Goal: Task Accomplishment & Management: Manage account settings

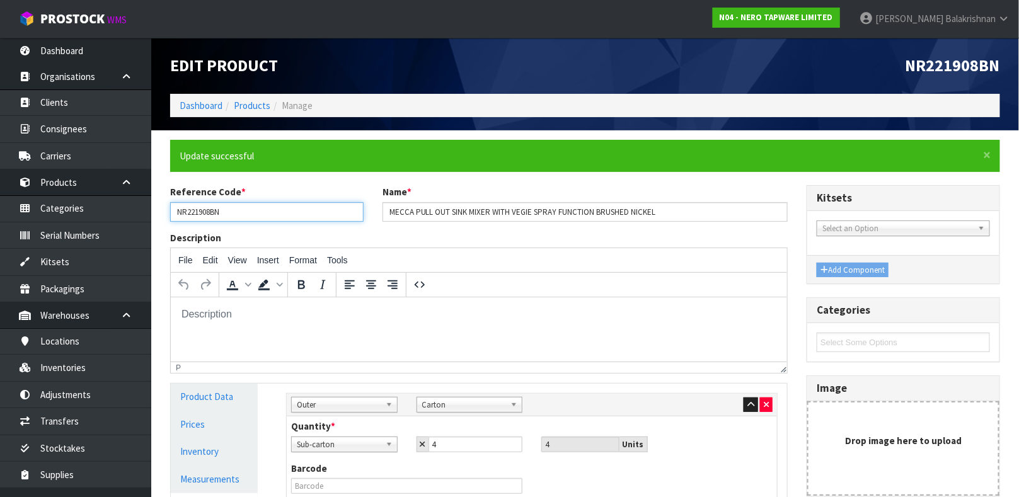
click at [301, 213] on input "NR221908BN" at bounding box center [266, 212] width 193 height 20
drag, startPoint x: 301, startPoint y: 213, endPoint x: 255, endPoint y: 130, distance: 94.5
click at [301, 213] on input "NR221908BN" at bounding box center [266, 212] width 193 height 20
click at [251, 102] on link "Products" at bounding box center [252, 106] width 37 height 12
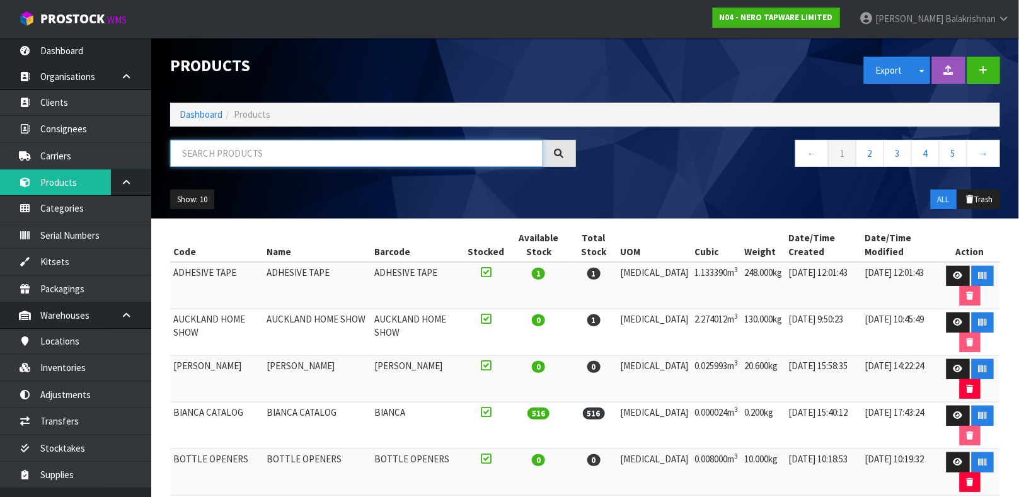
click at [268, 151] on input "text" at bounding box center [356, 153] width 373 height 27
type input "N"
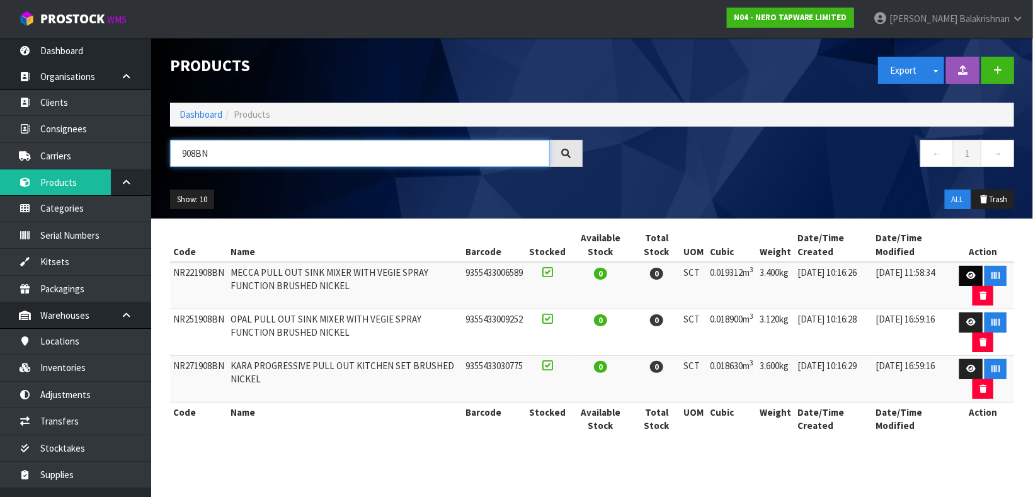
type input "908BN"
click at [959, 275] on link at bounding box center [970, 276] width 23 height 20
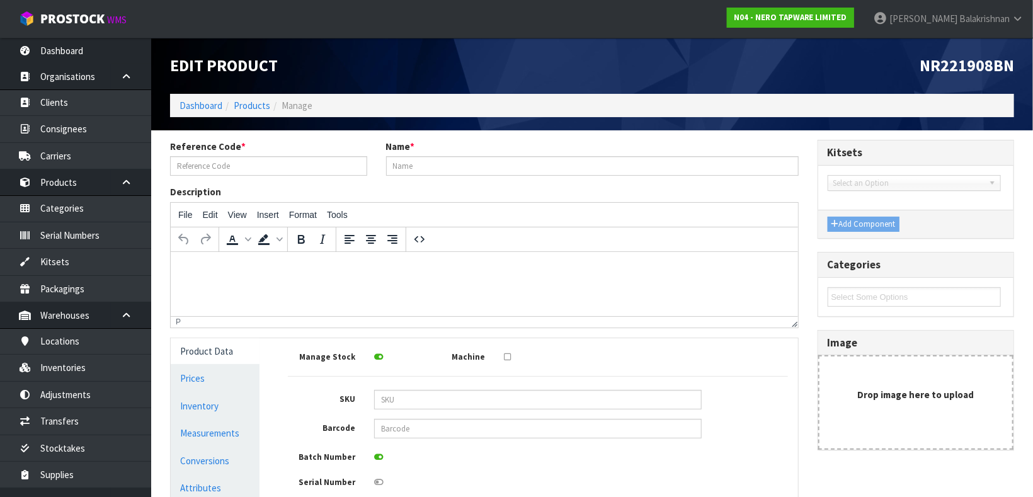
type input "NR221908BN"
type input "MECCA PULL OUT SINK MIXER WITH VEGIE SPRAY FUNCTION BRUSHED NICKEL"
type input "9355433006589"
type input "34"
type input "71"
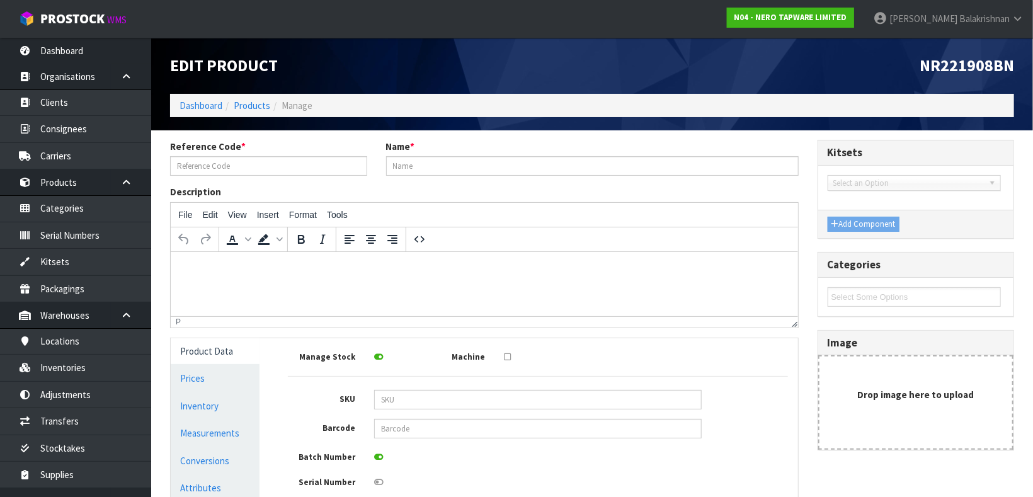
type input "8"
type input "0.019312"
type input "3.4"
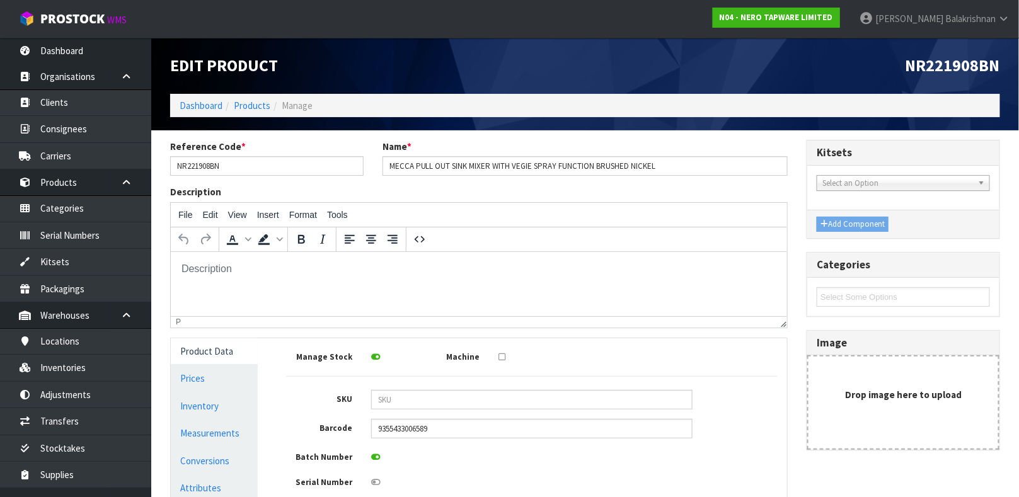
drag, startPoint x: 1031, startPoint y: 0, endPoint x: 651, endPoint y: 60, distance: 385.3
click at [651, 60] on h1 "NR221908BN" at bounding box center [798, 66] width 406 height 18
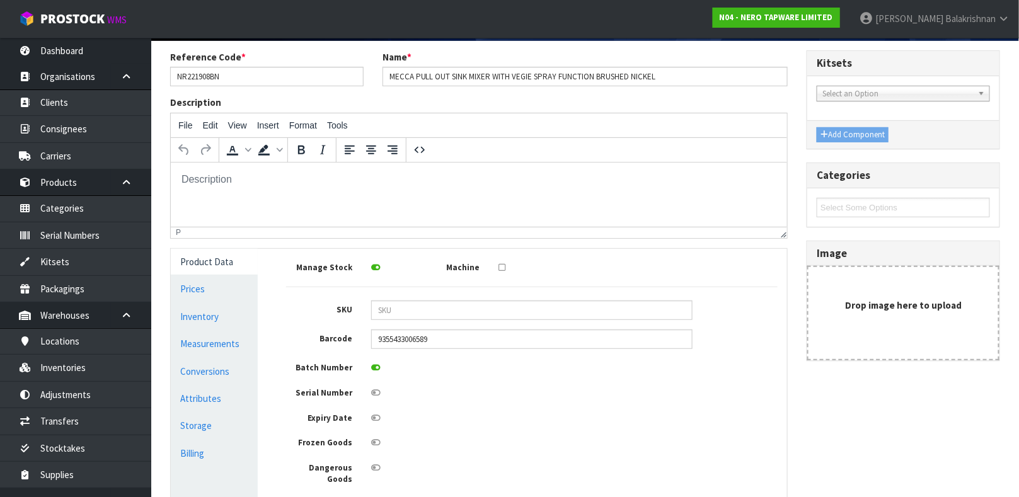
scroll to position [123, 0]
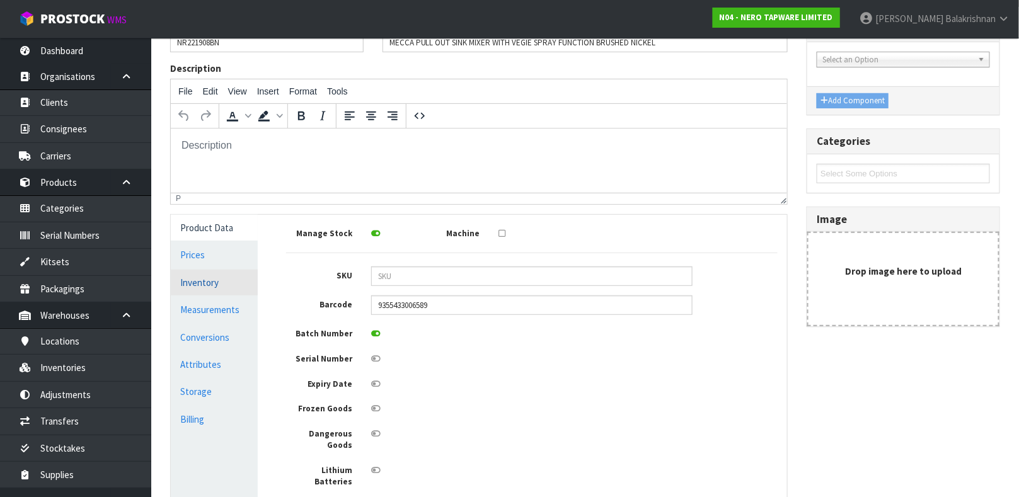
click at [197, 285] on link "Inventory" at bounding box center [214, 283] width 87 height 26
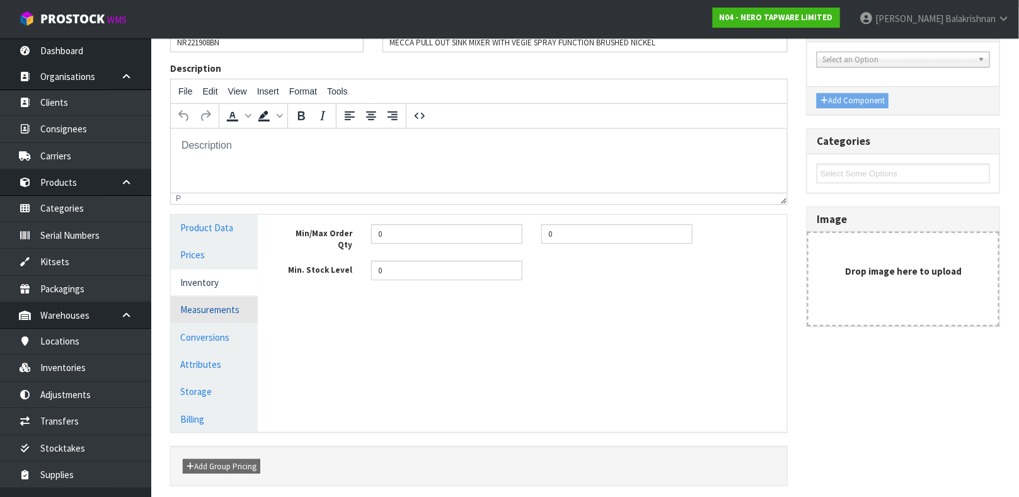
click at [203, 306] on link "Measurements" at bounding box center [214, 310] width 87 height 26
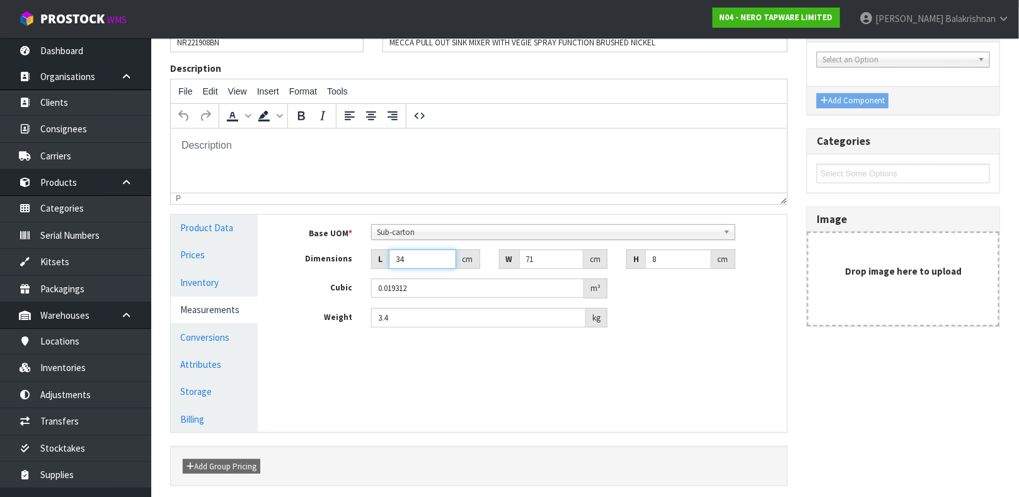
click at [411, 260] on input "34" at bounding box center [422, 259] width 67 height 20
type input "3"
type input "0.001704"
type input "36"
type input "0.020448"
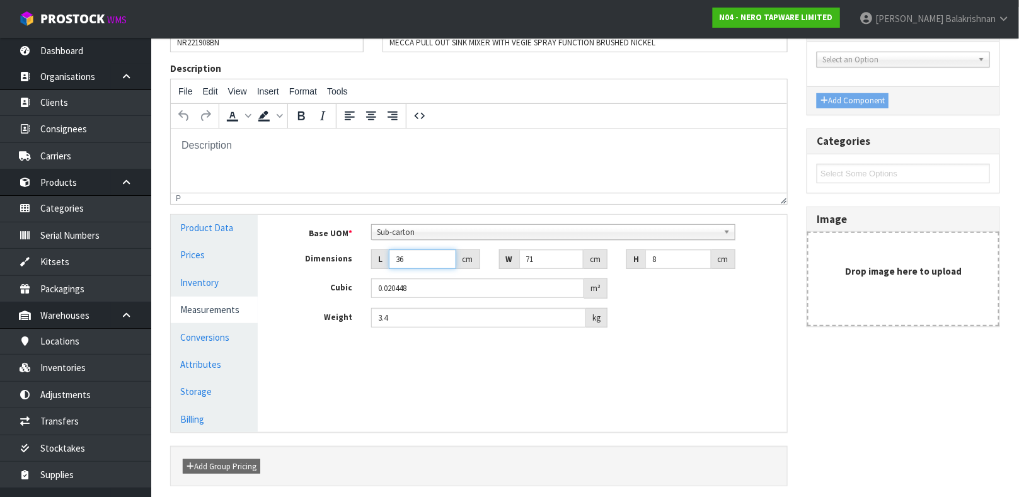
type input "3"
type input "0.001704"
type input "34"
type input "0.019312"
click at [194, 341] on link "Conversions" at bounding box center [214, 337] width 87 height 26
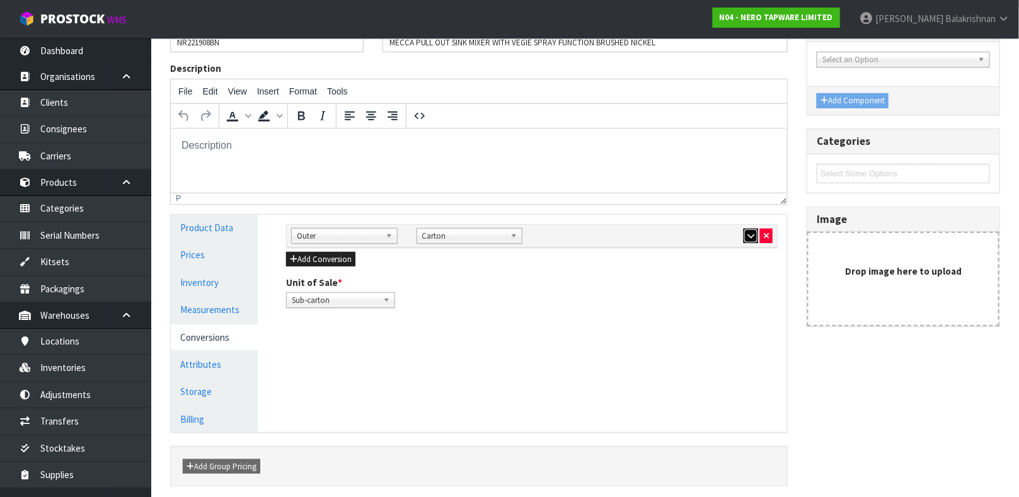
click at [747, 232] on icon "button" at bounding box center [750, 236] width 7 height 8
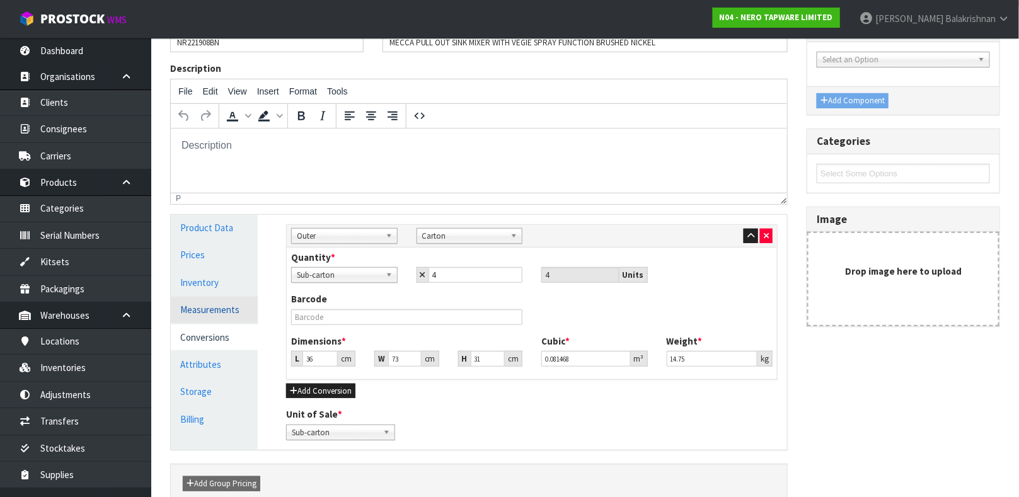
click at [220, 312] on link "Measurements" at bounding box center [214, 310] width 87 height 26
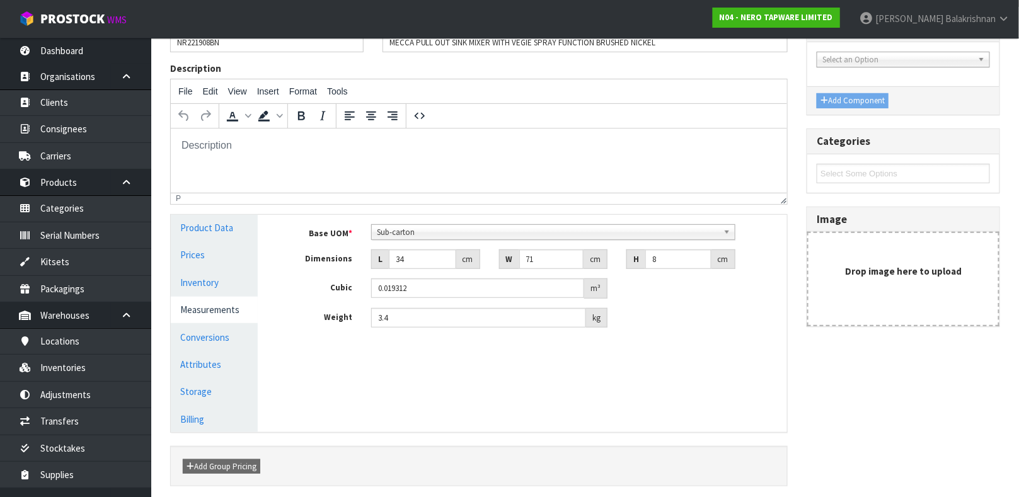
scroll to position [0, 0]
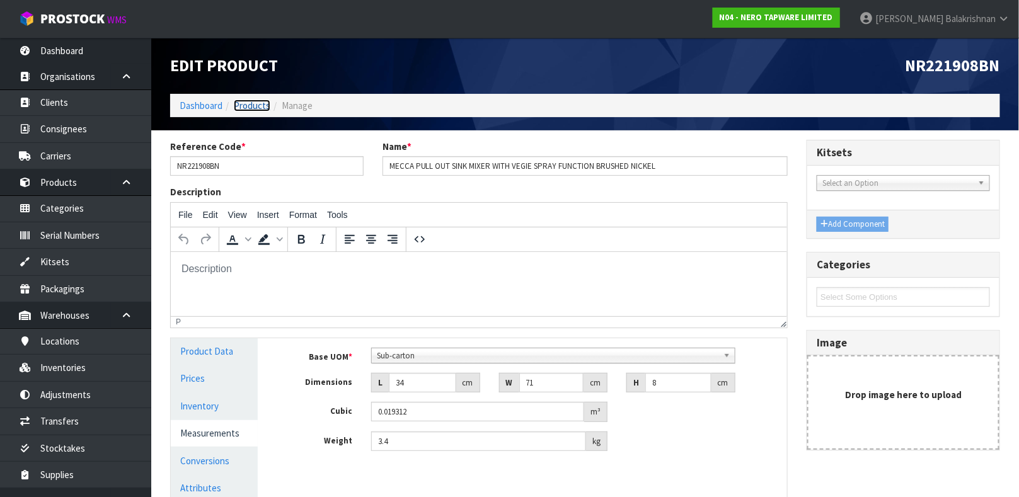
click at [251, 106] on link "Products" at bounding box center [252, 106] width 37 height 12
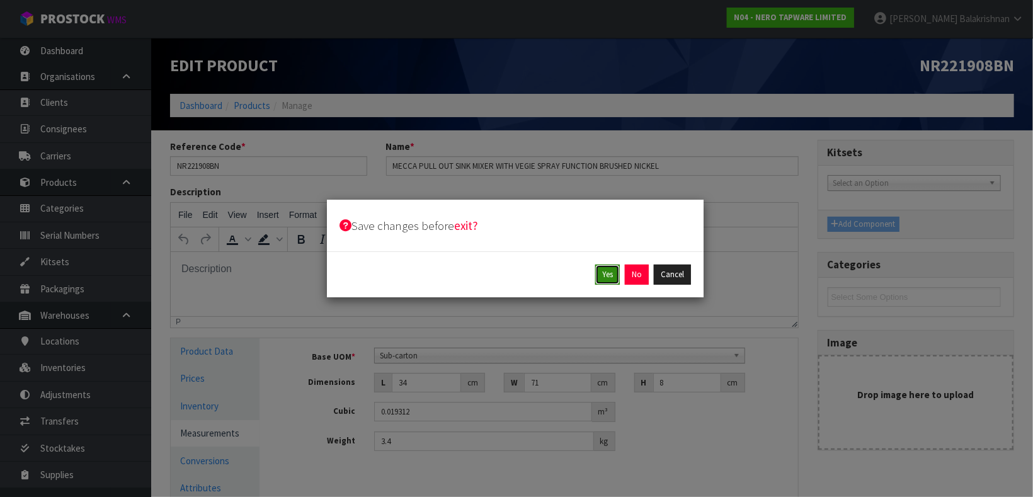
click at [599, 275] on button "Yes" at bounding box center [607, 275] width 25 height 20
click at [619, 268] on div "Yes Cancel" at bounding box center [516, 275] width 352 height 20
click at [651, 282] on div "Yes Cancel" at bounding box center [516, 275] width 352 height 20
click at [621, 273] on div "Yes Cancel" at bounding box center [516, 275] width 352 height 20
click at [632, 278] on button "Yes" at bounding box center [636, 275] width 25 height 20
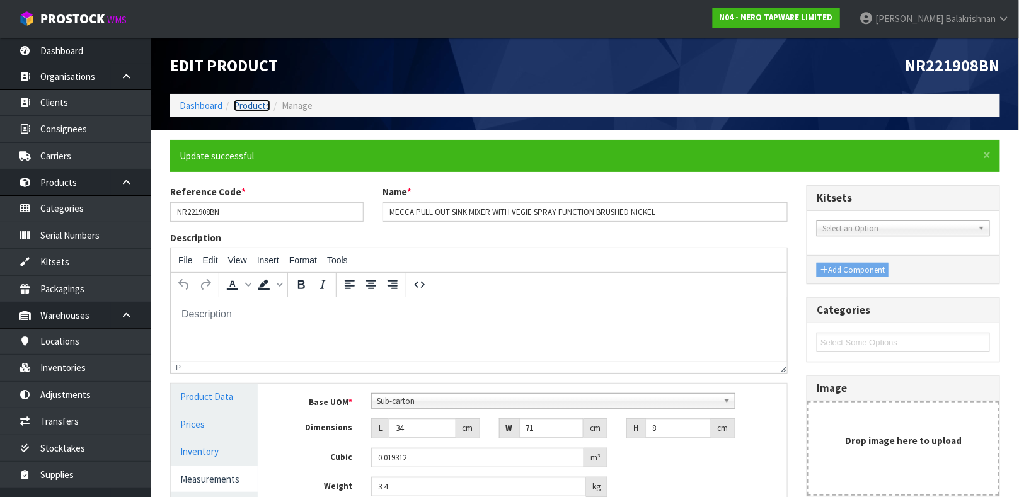
click at [245, 106] on link "Products" at bounding box center [252, 106] width 37 height 12
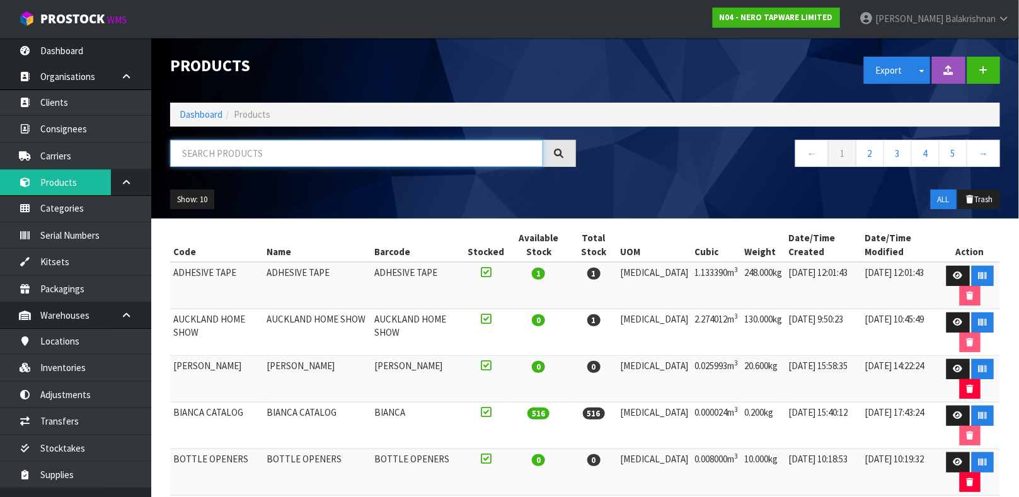
click at [277, 154] on input "text" at bounding box center [356, 153] width 373 height 27
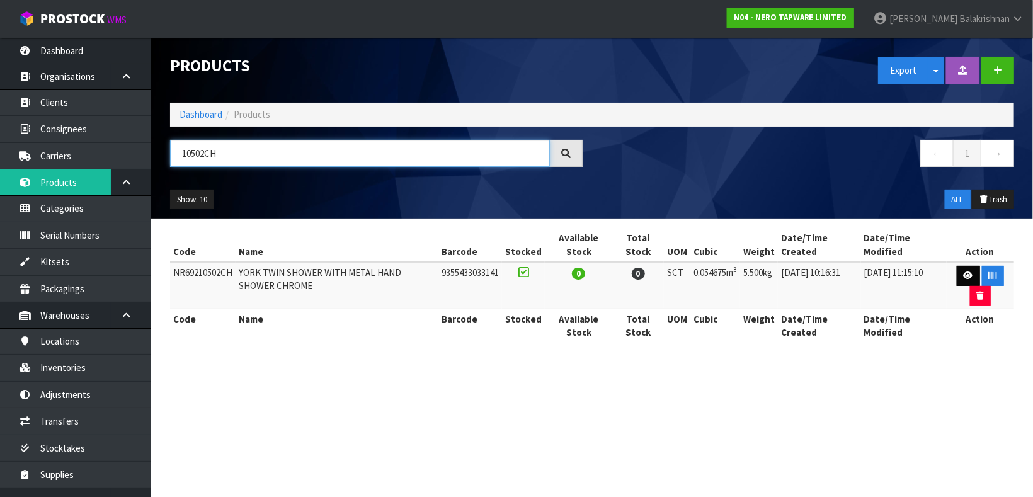
type input "10502CH"
click at [964, 273] on icon at bounding box center [968, 276] width 9 height 8
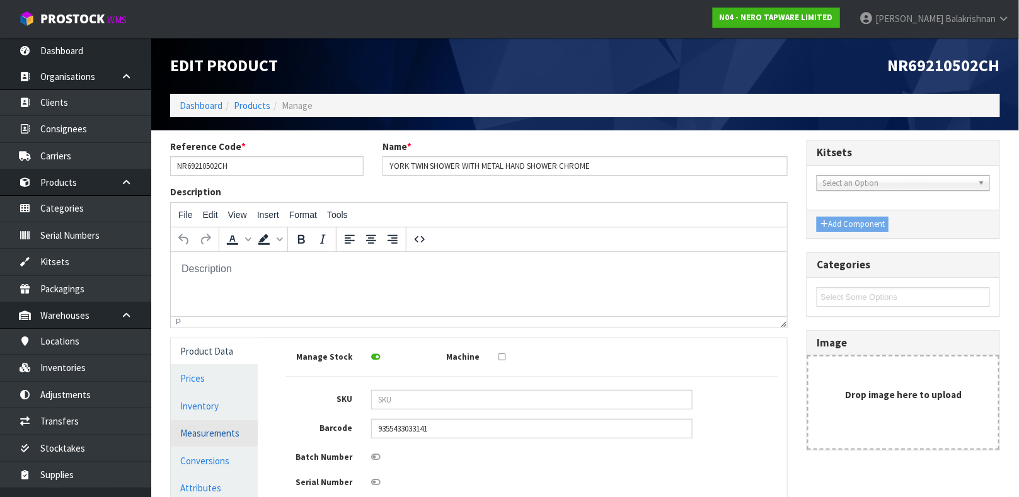
click at [201, 439] on link "Measurements" at bounding box center [214, 433] width 87 height 26
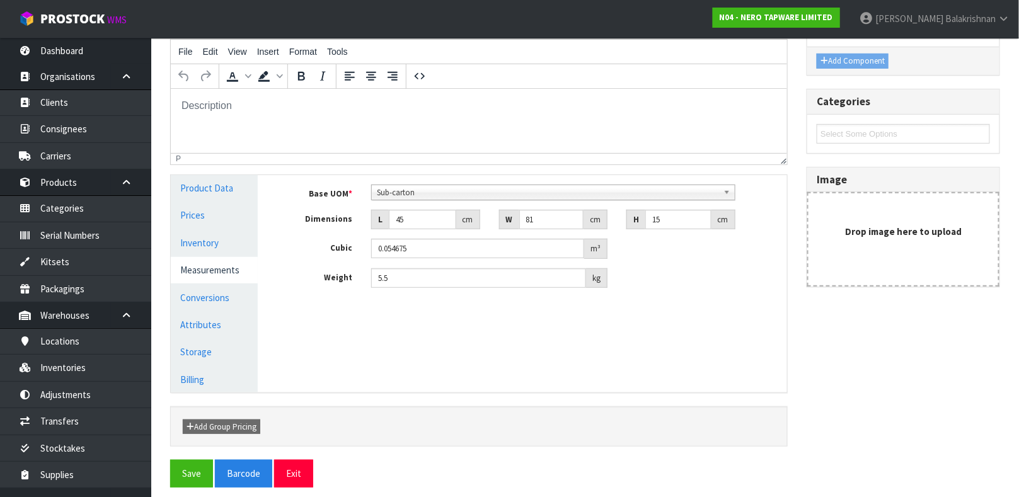
scroll to position [172, 0]
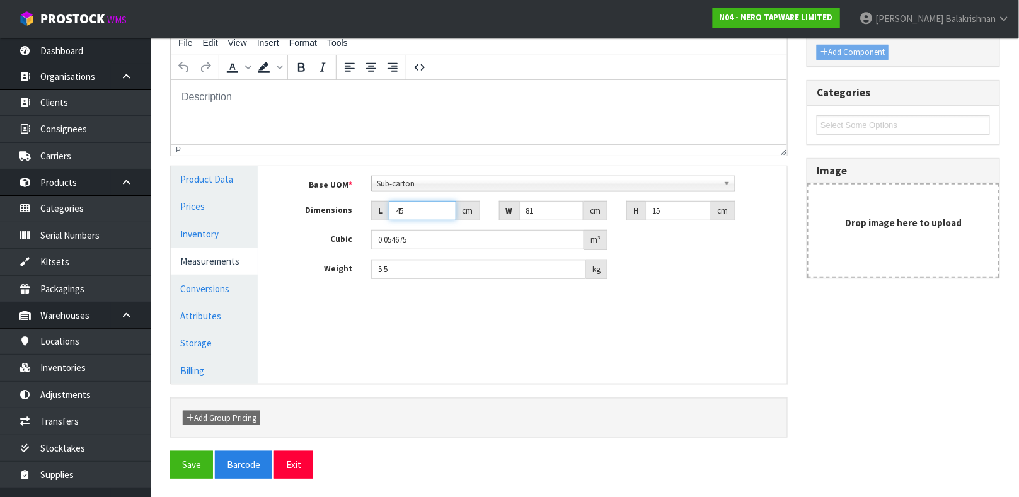
click at [422, 213] on input "45" at bounding box center [422, 211] width 67 height 20
type input "4"
type input "0.00486"
type input "0.000001"
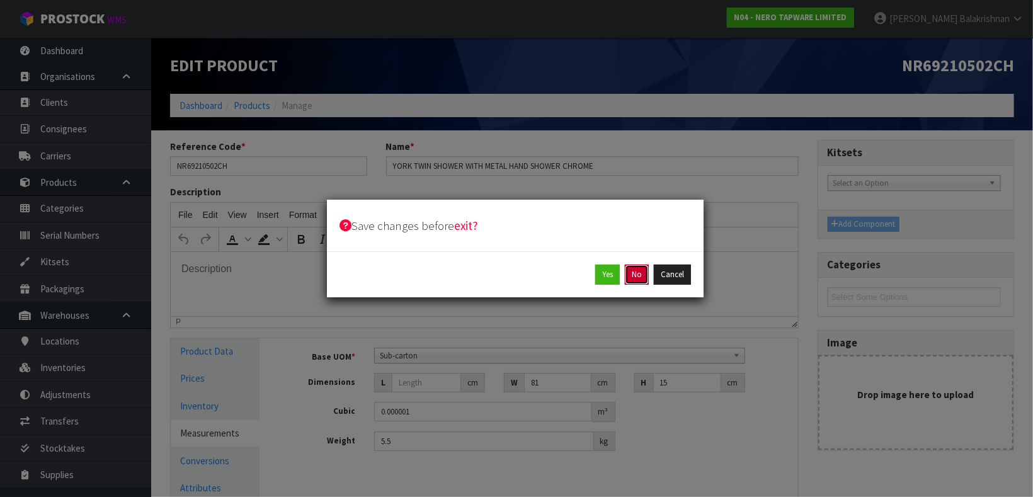
click at [632, 281] on button "No" at bounding box center [637, 275] width 24 height 20
click at [636, 268] on button "No" at bounding box center [637, 275] width 24 height 20
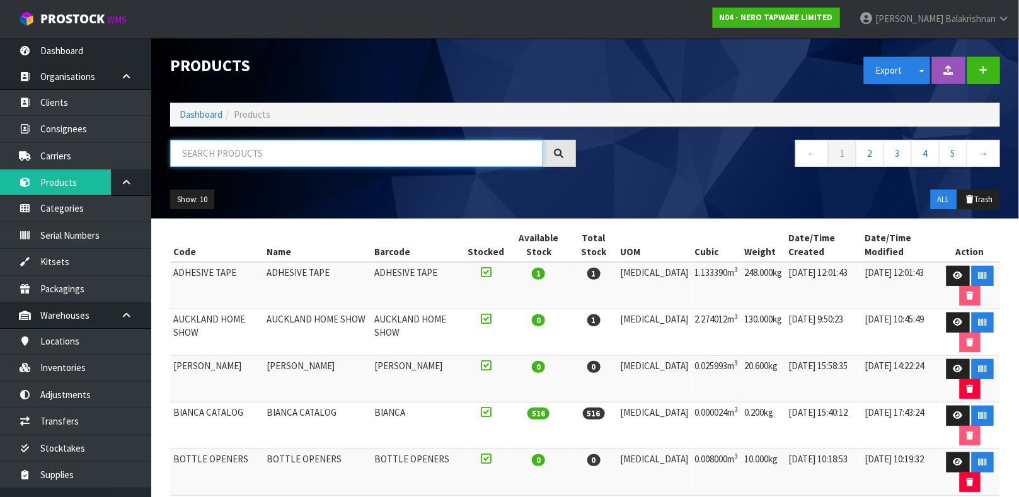
click at [232, 156] on input "text" at bounding box center [356, 153] width 373 height 27
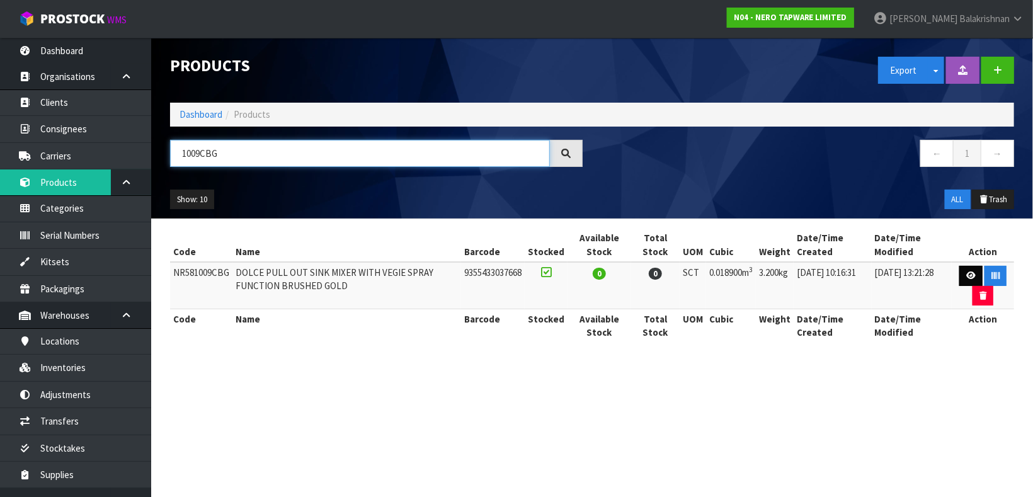
type input "1009CBG"
click at [963, 273] on link at bounding box center [970, 276] width 23 height 20
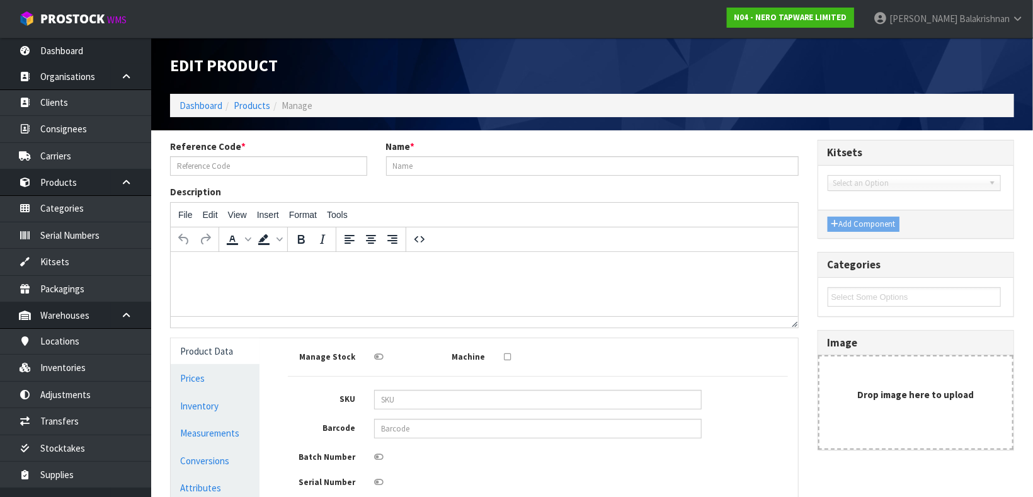
type input "NR581009CBG"
type input "DOLCE PULL OUT SINK MIXER WITH VEGIE SPRAY FUNCTION BRUSHED GOLD"
type input "9355433037668"
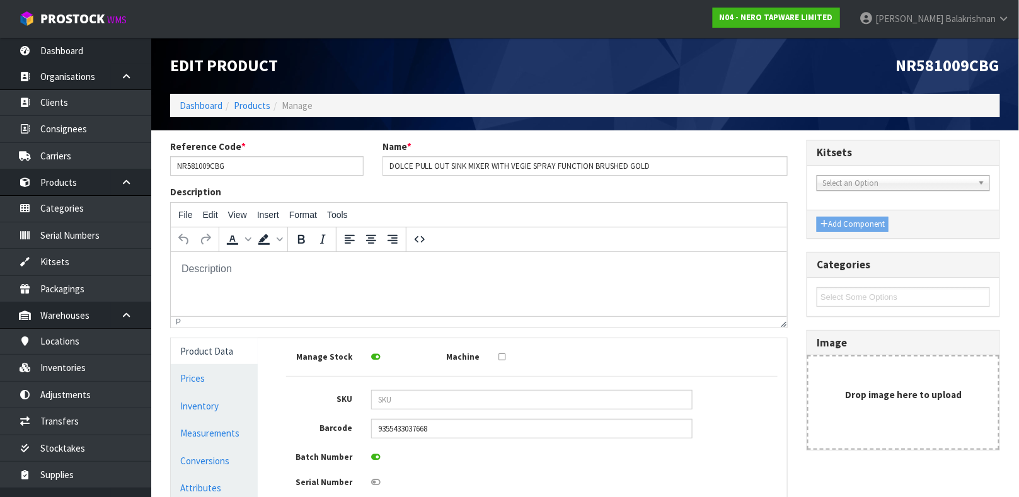
scroll to position [163, 0]
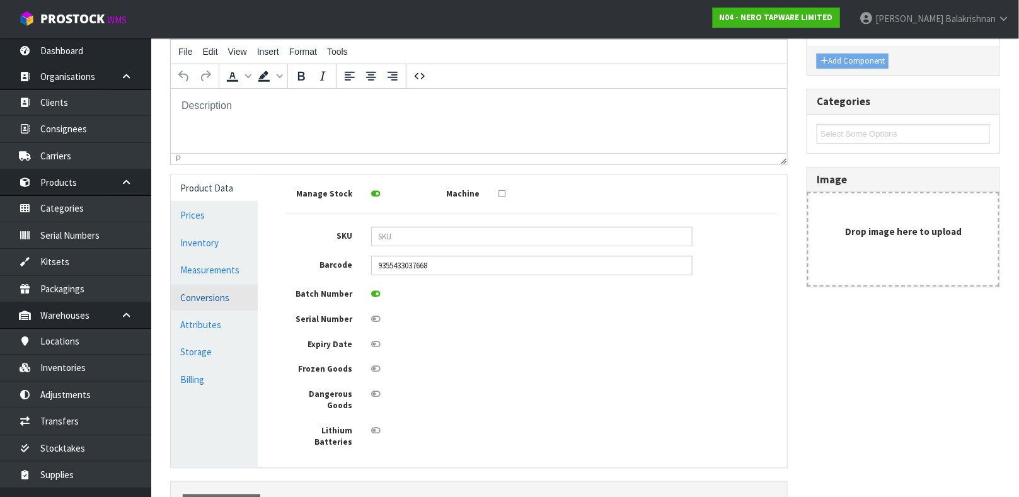
click at [207, 295] on link "Conversions" at bounding box center [214, 298] width 87 height 26
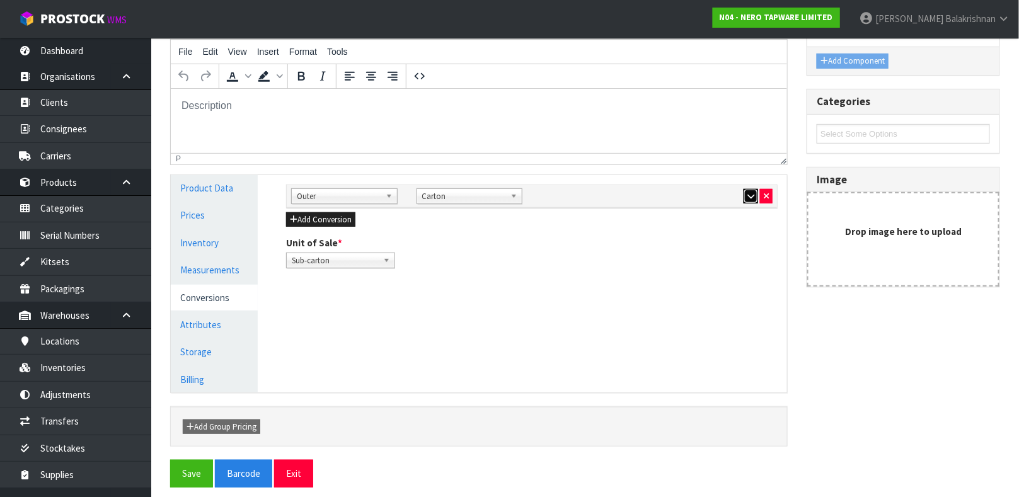
click at [750, 196] on icon "button" at bounding box center [750, 196] width 7 height 8
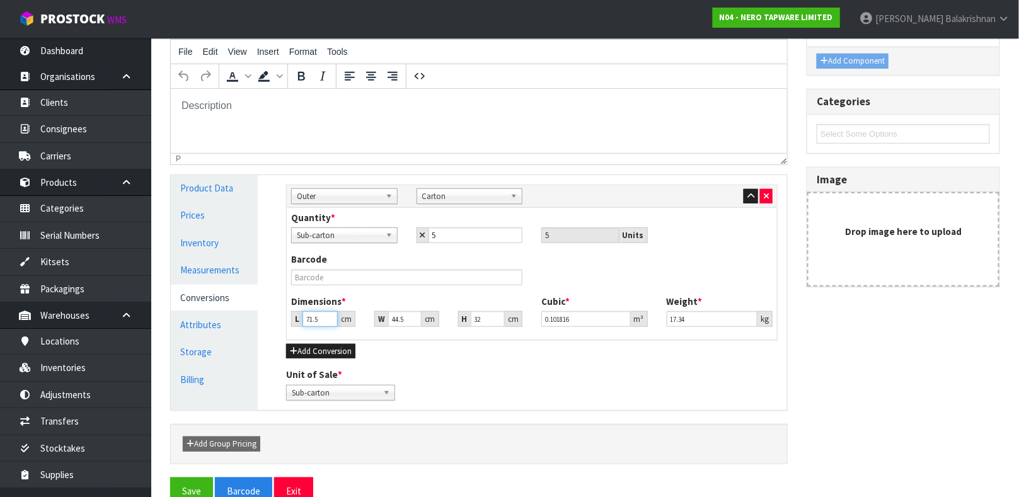
type input "71.499"
type input "0.101815"
click at [326, 319] on input "71.499" at bounding box center [319, 319] width 35 height 16
type input "71.49"
type input "0.101802"
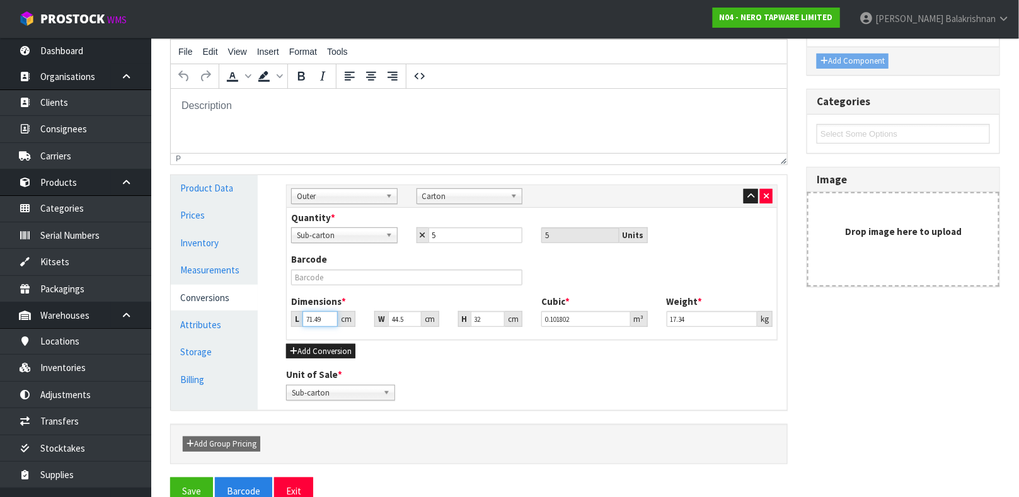
type input "71.4"
type input "0.101674"
type input "71"
type input "0.101104"
type input "7"
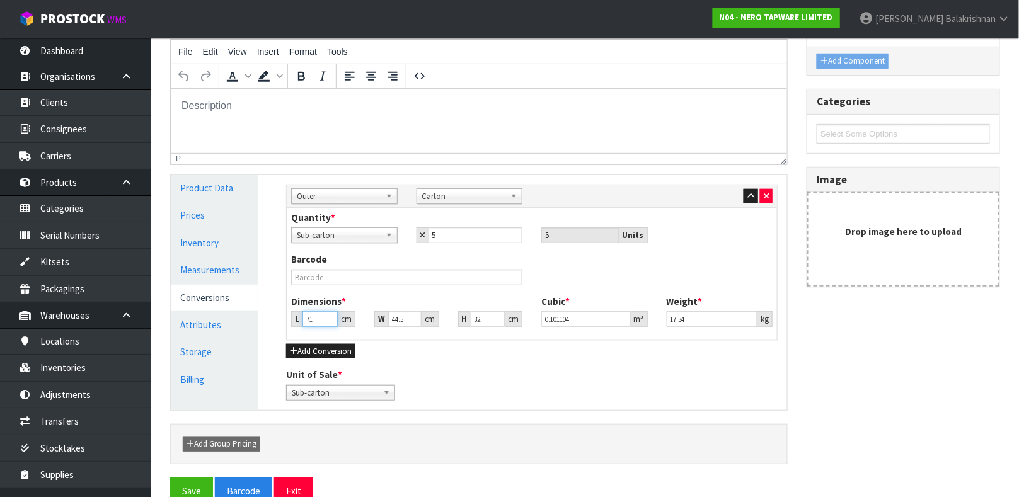
type input "0.009968"
type input "0.000001"
type input "3"
type input "0.004272"
type input "36"
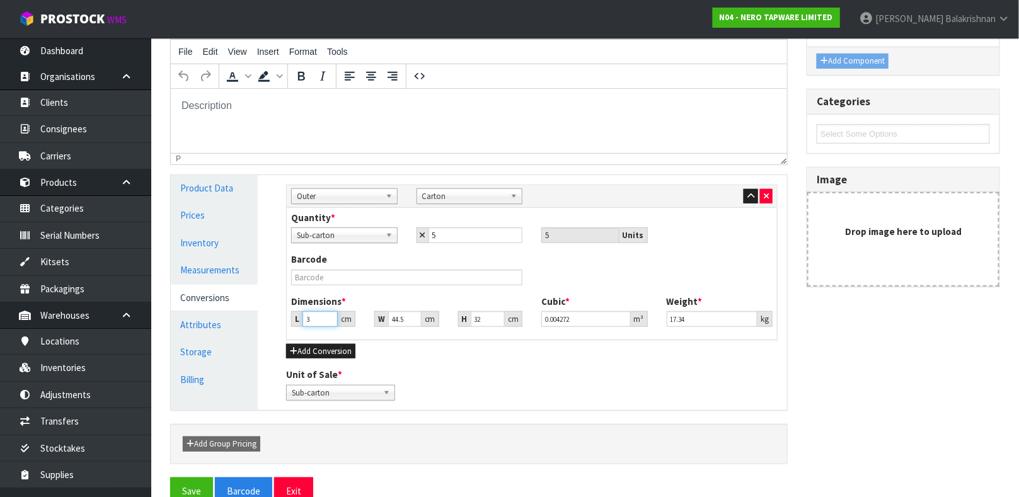
type input "0.051264"
type input "36"
type input "7"
type input "0.008064"
type input "73"
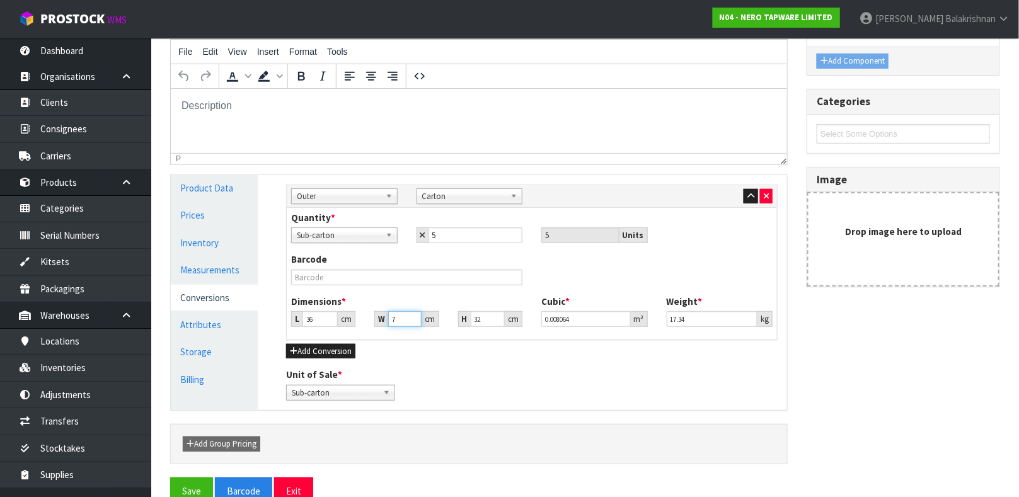
type input "0.084096"
type input "73"
type input "3"
type input "0.007884"
type input "31"
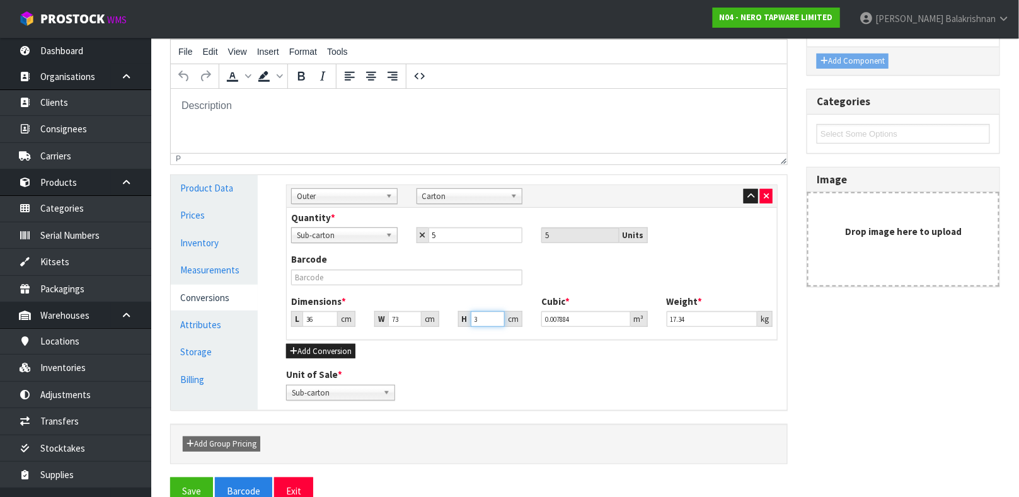
type input "0.081468"
type input "31"
type input "14.75"
click at [188, 266] on link "Measurements" at bounding box center [214, 270] width 87 height 26
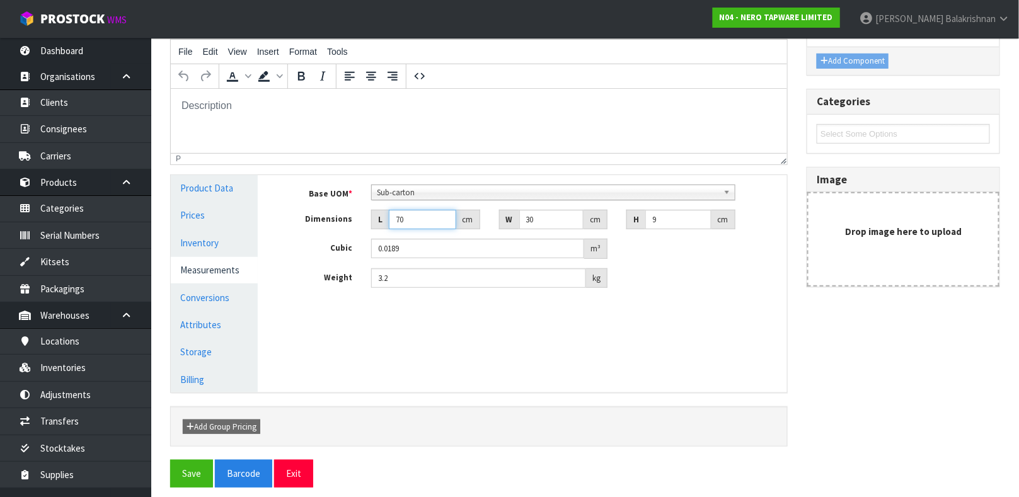
click at [424, 219] on input "70" at bounding box center [422, 220] width 67 height 20
type input "7"
type input "0.00189"
type input "0.000001"
type input "3"
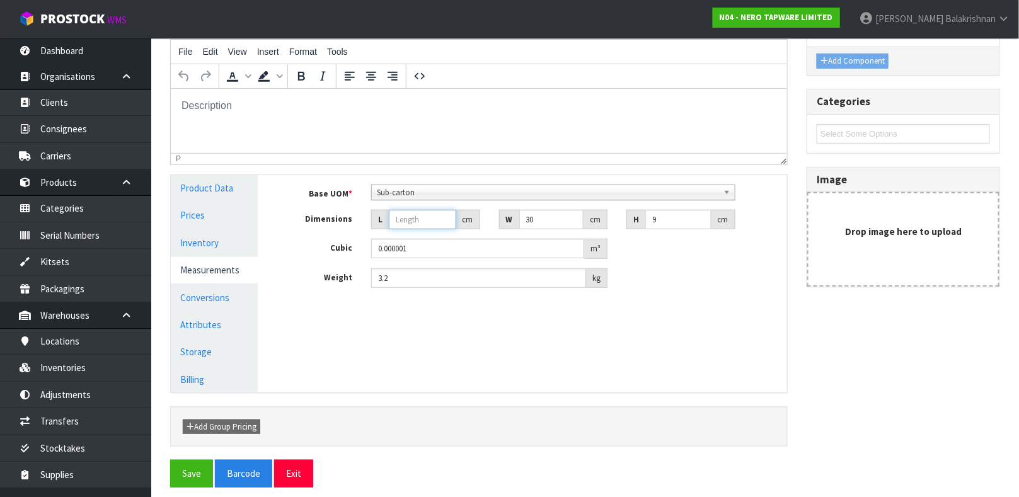
type input "0.00081"
type input "34"
type input "0.00918"
type input "34"
type input "7"
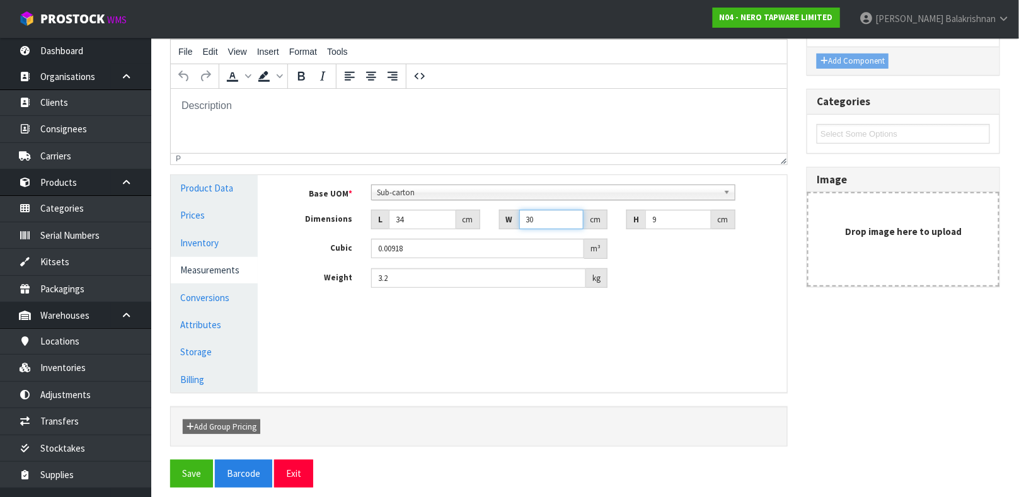
type input "0.002142"
type input "71"
type input "0.021726"
type input "71"
type input "8"
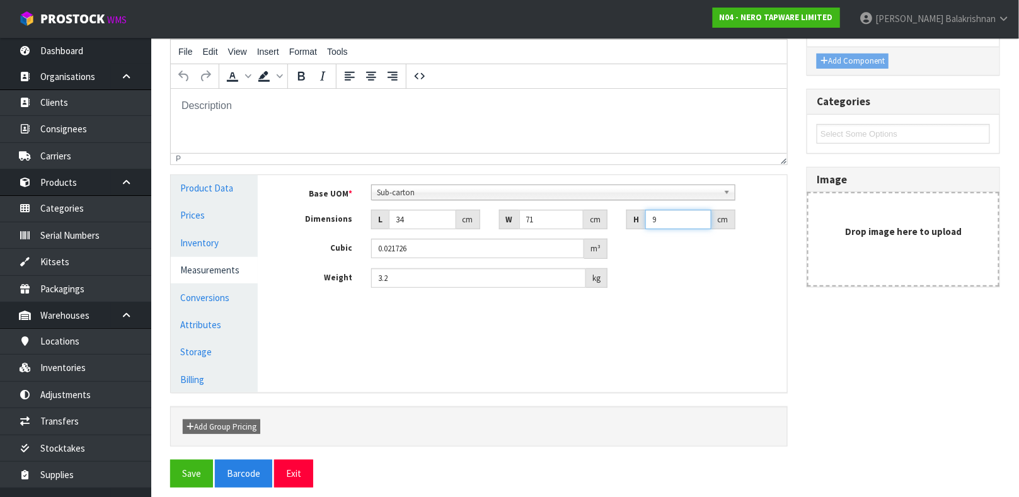
type input "0.019312"
type input "8"
click at [186, 476] on button "Save" at bounding box center [191, 473] width 43 height 27
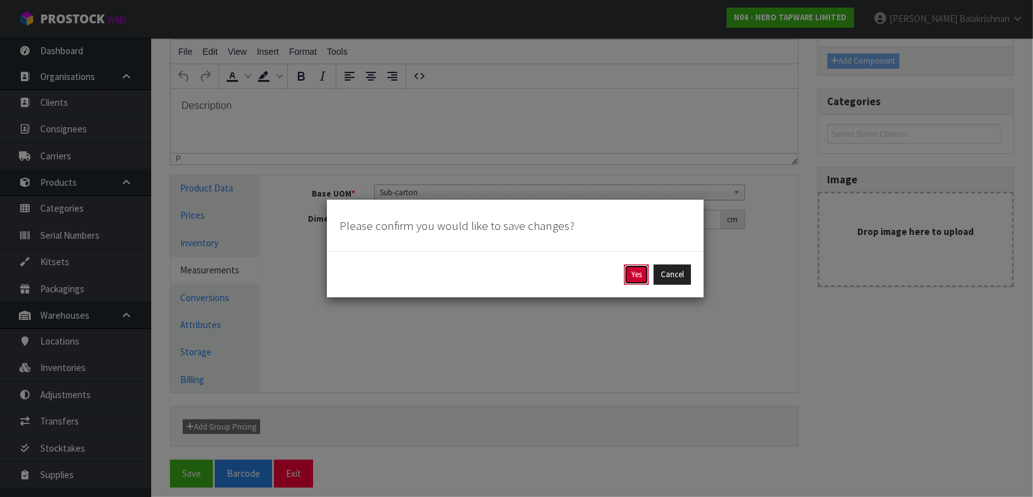
click at [638, 269] on button "Yes" at bounding box center [636, 275] width 25 height 20
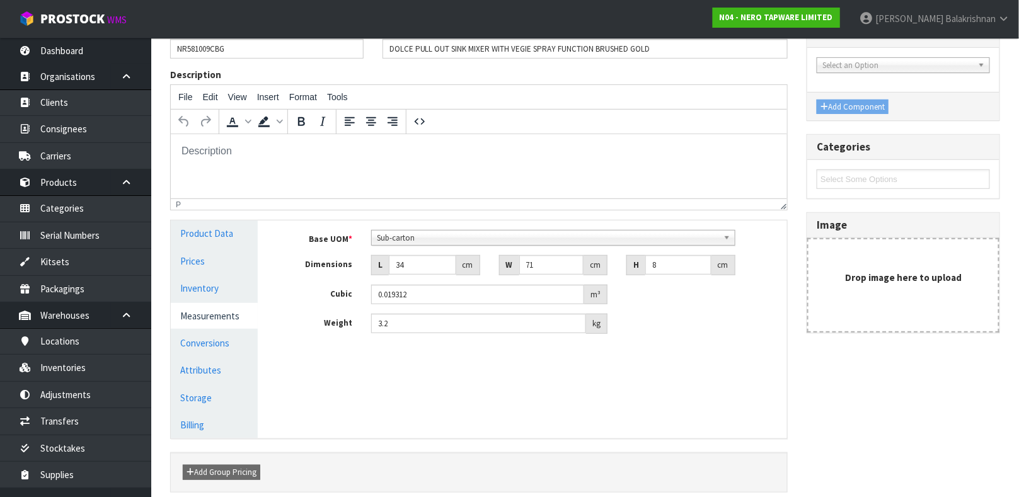
scroll to position [0, 0]
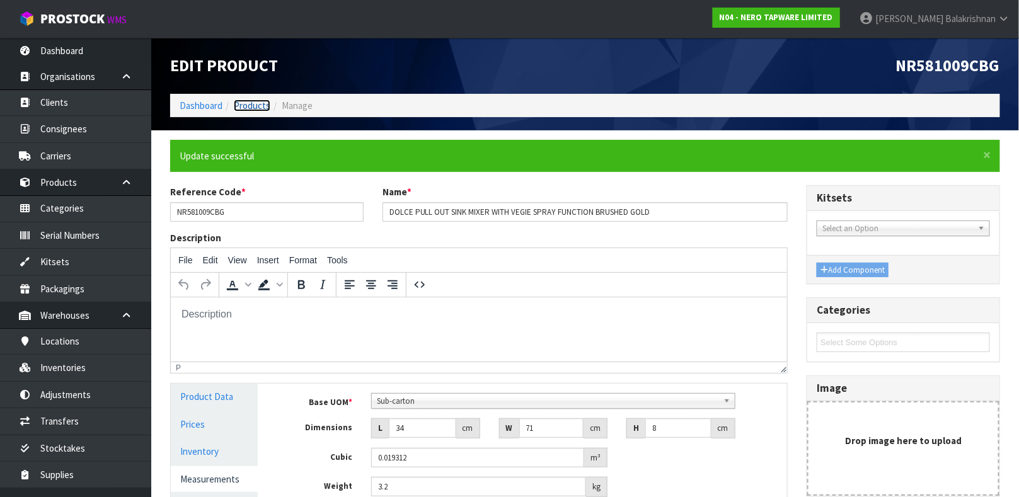
click at [244, 102] on link "Products" at bounding box center [252, 106] width 37 height 12
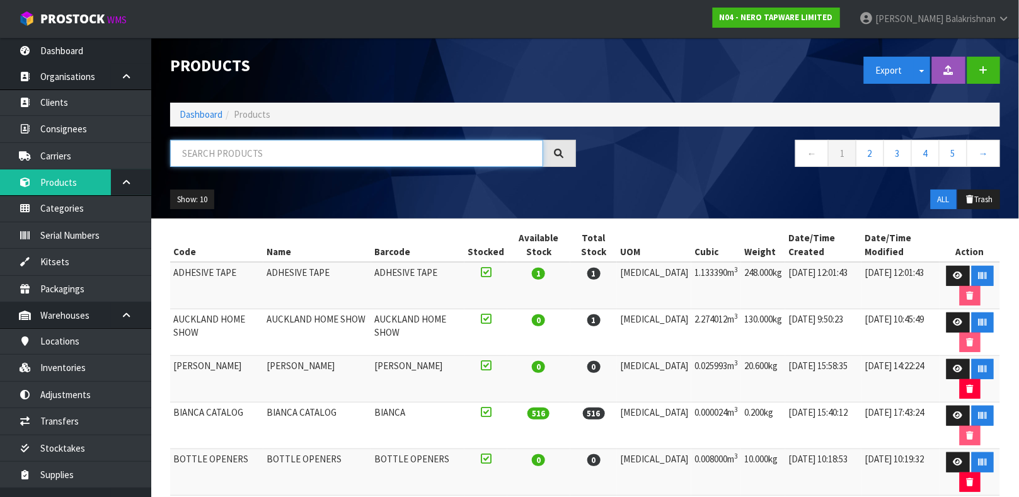
click at [333, 151] on input "text" at bounding box center [356, 153] width 373 height 27
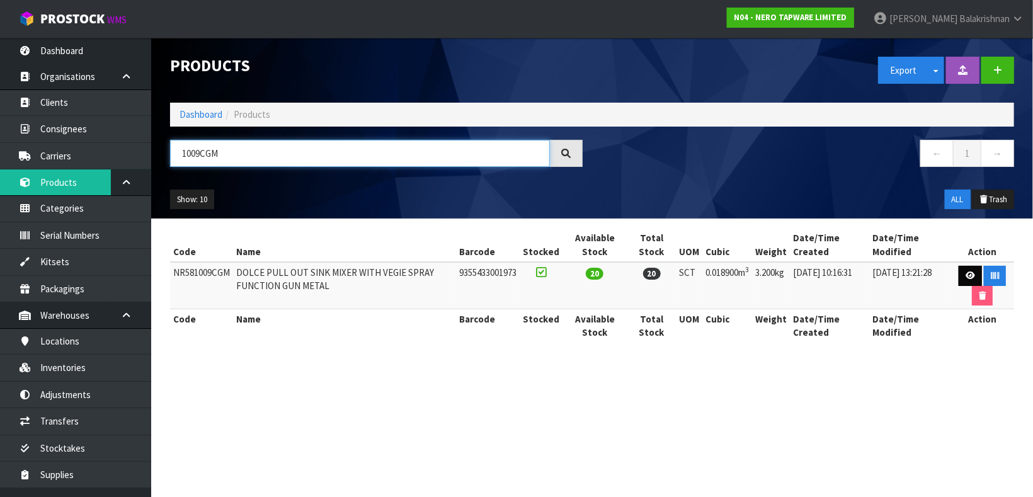
type input "1009CGM"
click at [972, 274] on icon at bounding box center [970, 276] width 9 height 8
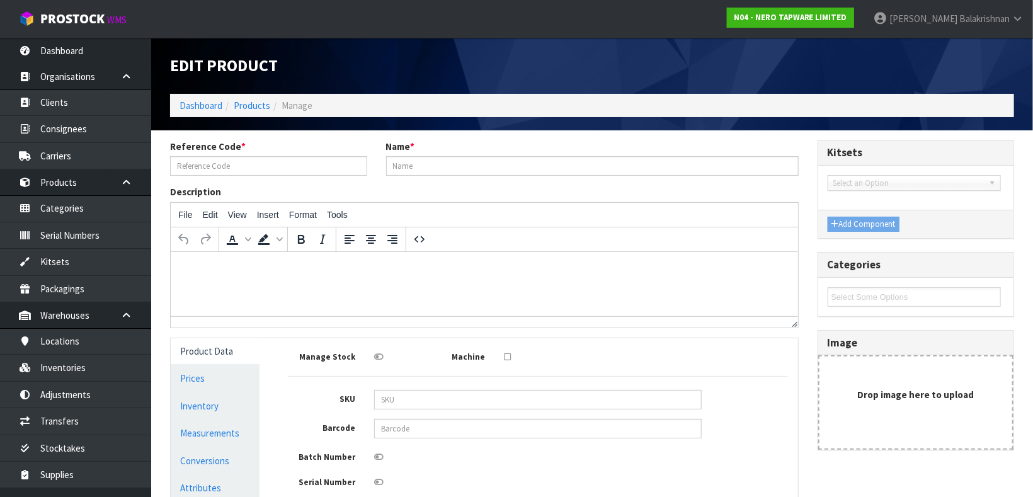
type input "NR581009CGM"
type input "DOLCE PULL OUT SINK MIXER WITH VEGIE SPRAY FUNCTION GUN METAL"
type input "9355433001973"
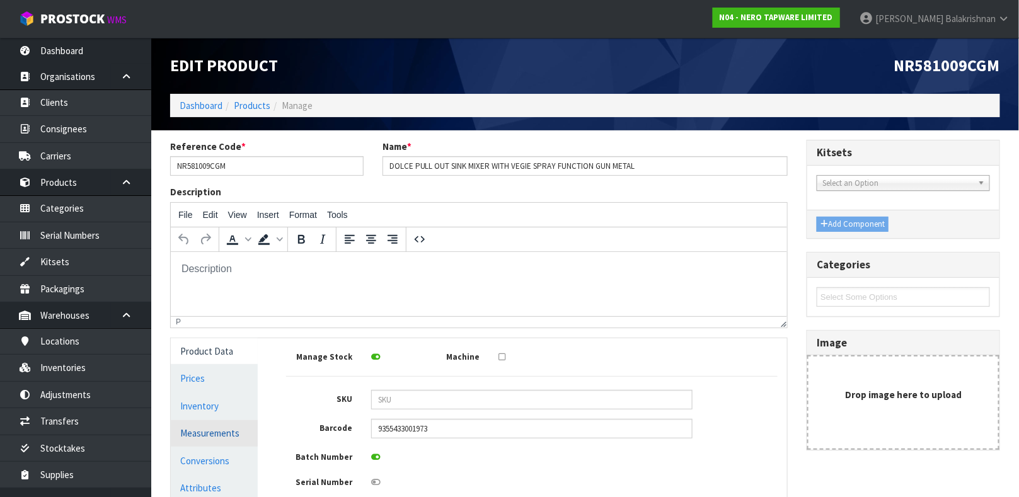
click at [186, 437] on link "Measurements" at bounding box center [214, 433] width 87 height 26
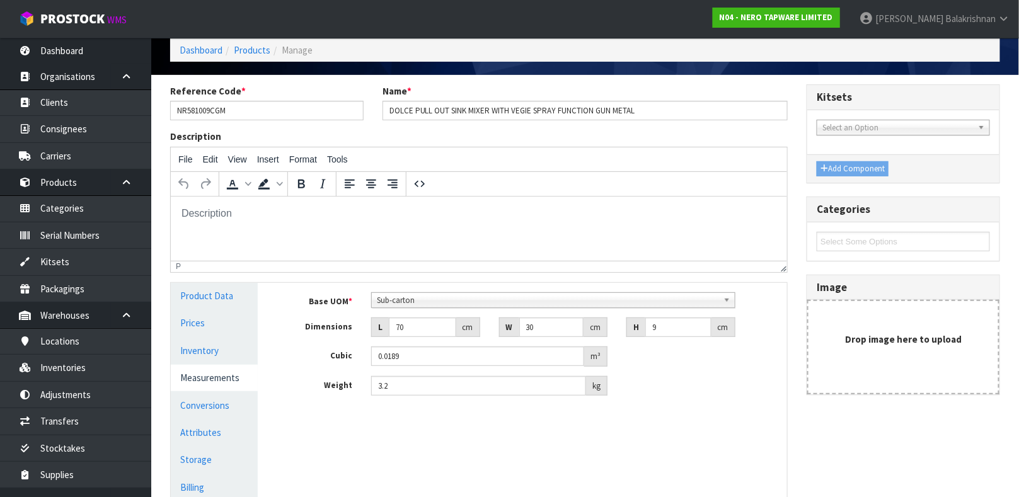
scroll to position [59, 0]
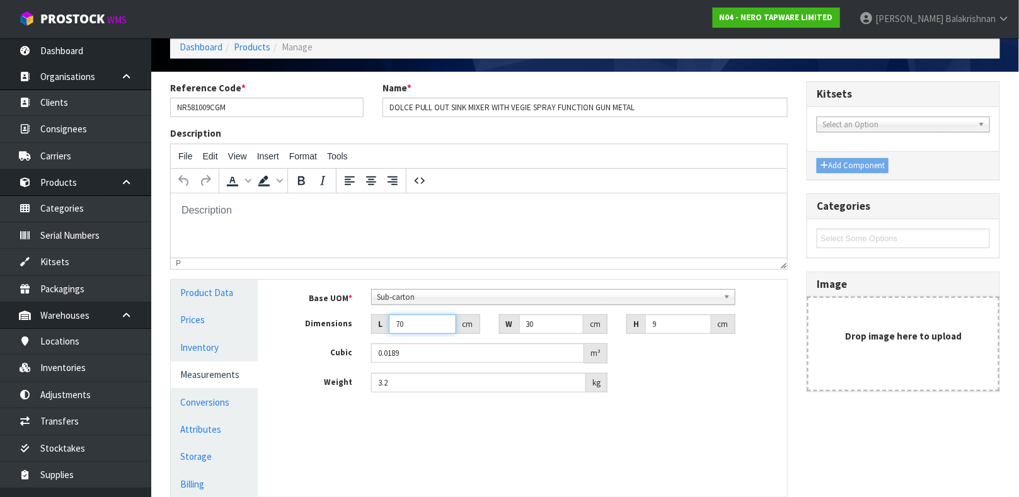
click at [422, 319] on input "70" at bounding box center [422, 324] width 67 height 20
type input "7"
type input "0.00189"
type input "0.000001"
type input "3"
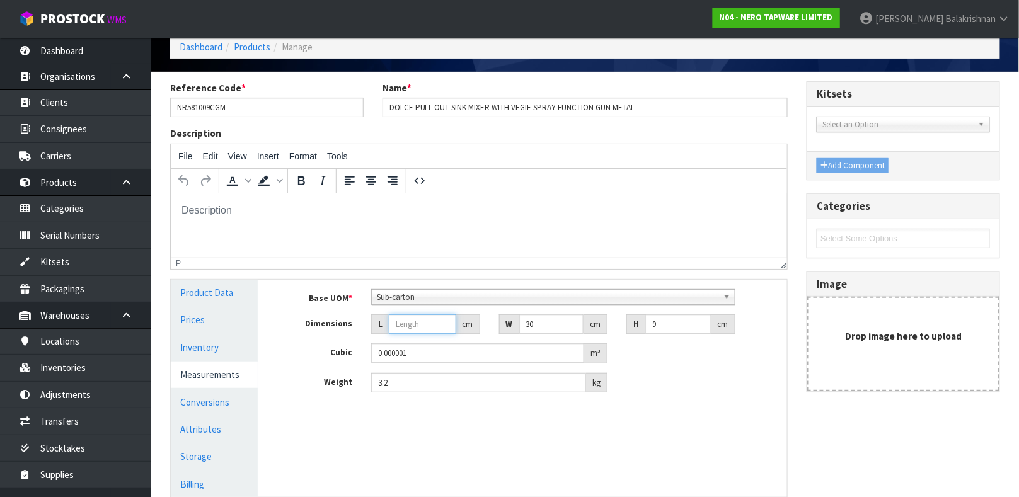
type input "0.00081"
type input "34"
type input "0.00918"
type input "34"
type input "7"
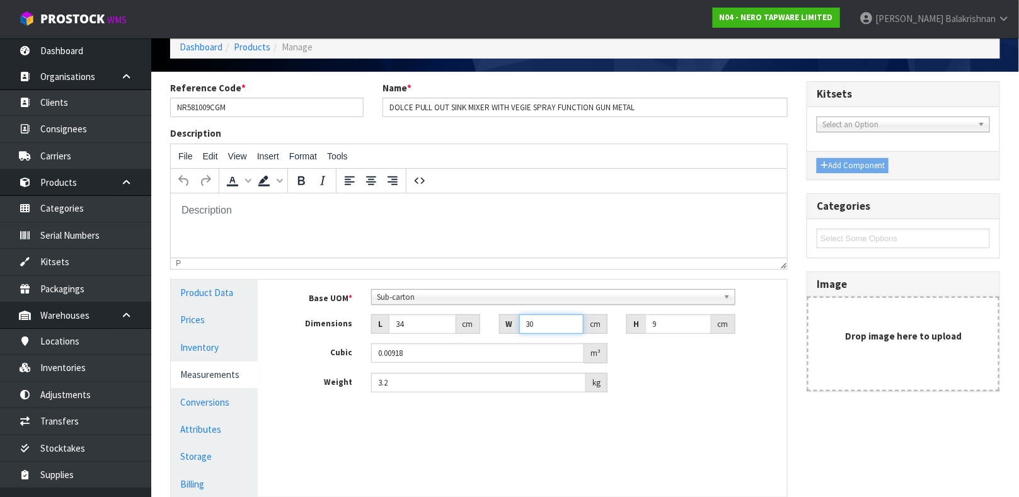
type input "0.002142"
type input "71"
type input "0.021726"
type input "71"
type input "8"
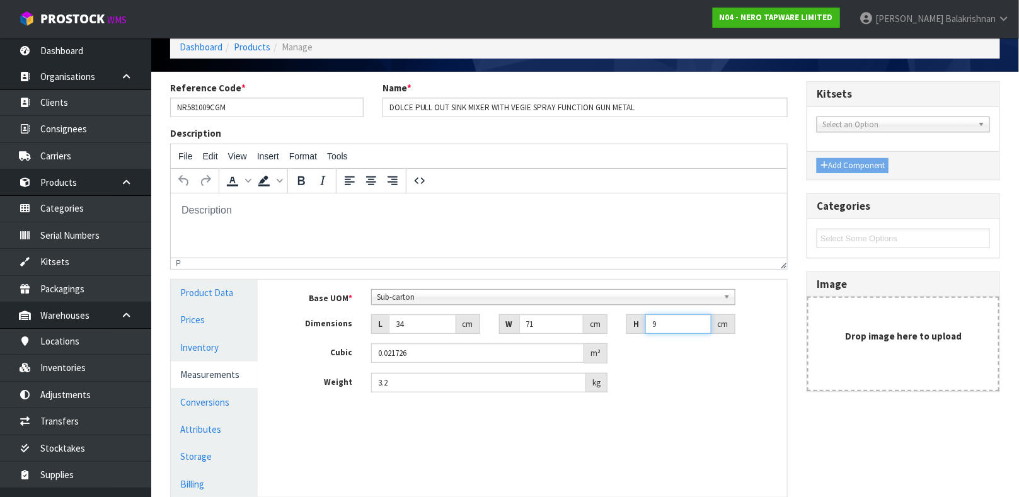
type input "0.019312"
type input "8"
click at [422, 376] on input "3.2" at bounding box center [478, 383] width 215 height 20
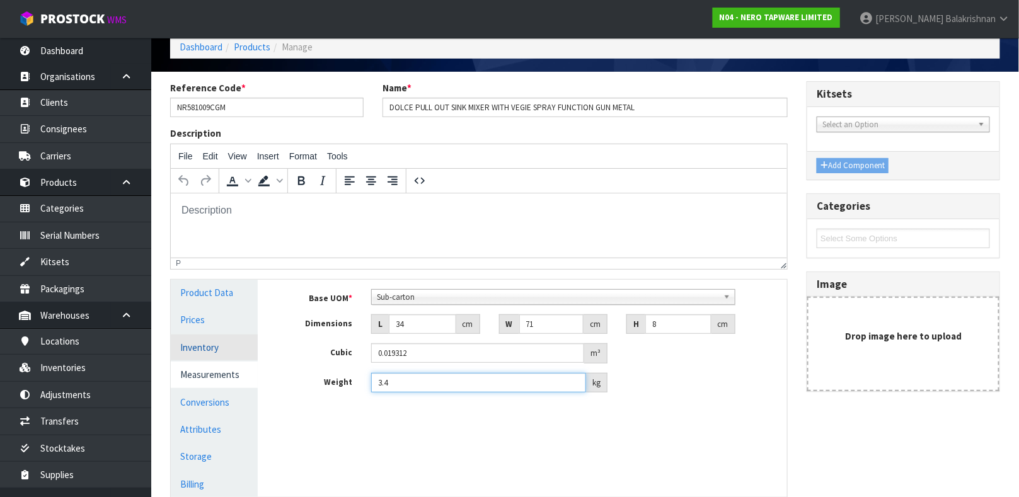
type input "3.4"
click at [192, 345] on link "Inventory" at bounding box center [214, 348] width 87 height 26
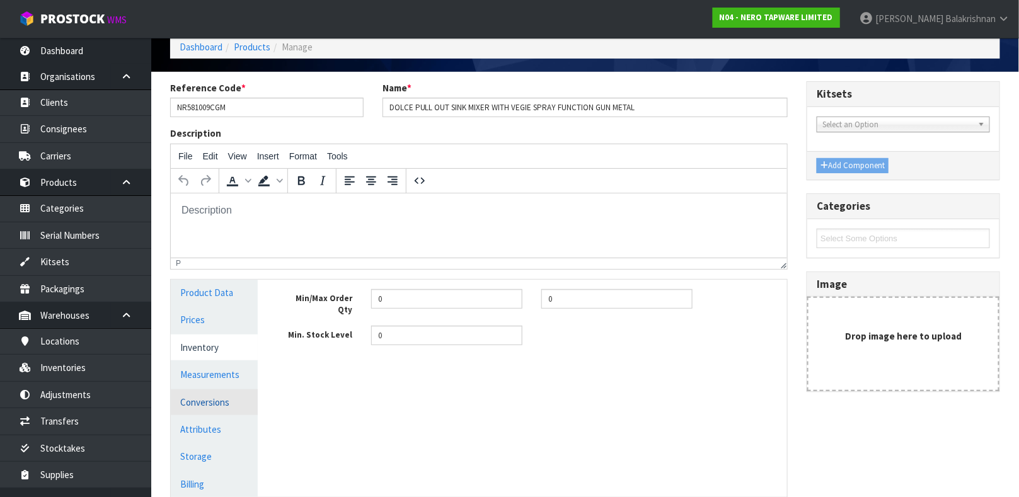
click at [203, 403] on link "Conversions" at bounding box center [214, 402] width 87 height 26
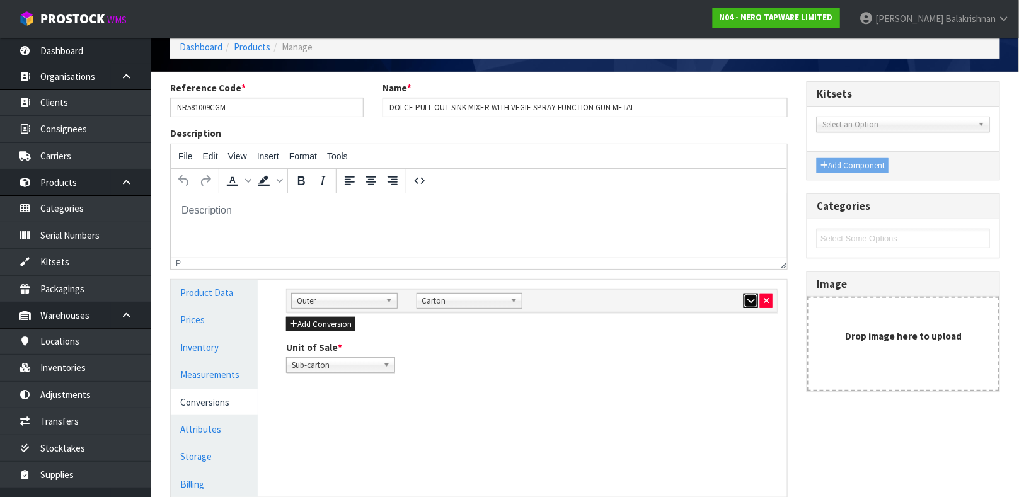
click at [750, 294] on button "button" at bounding box center [750, 301] width 14 height 15
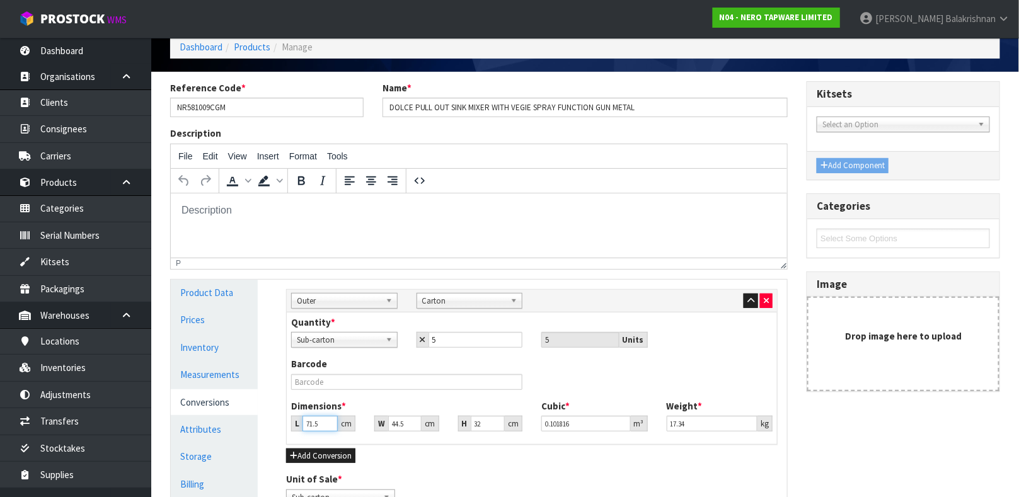
click at [322, 423] on input "71.5" at bounding box center [319, 424] width 35 height 16
type input "71"
type input "0.101104"
type input "7"
type input "0.009968"
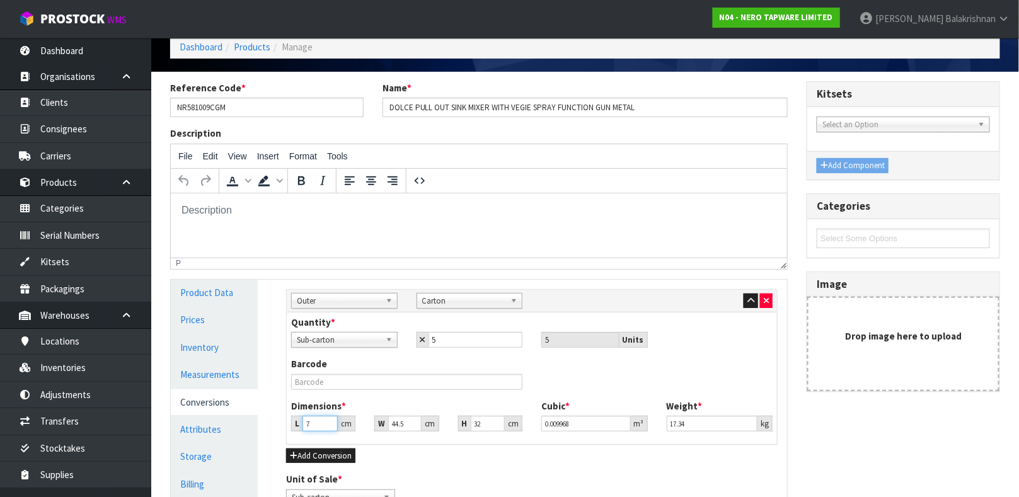
type input "0.000001"
type input "3"
type input "0.004272"
type input "36"
type input "0.051264"
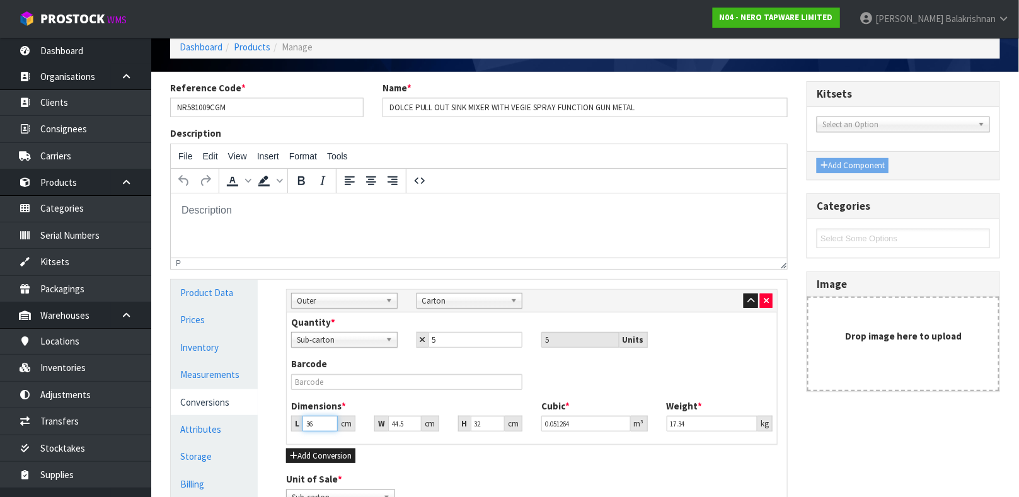
type input "36"
type input "7"
type input "0.008064"
type input "73"
type input "0.084096"
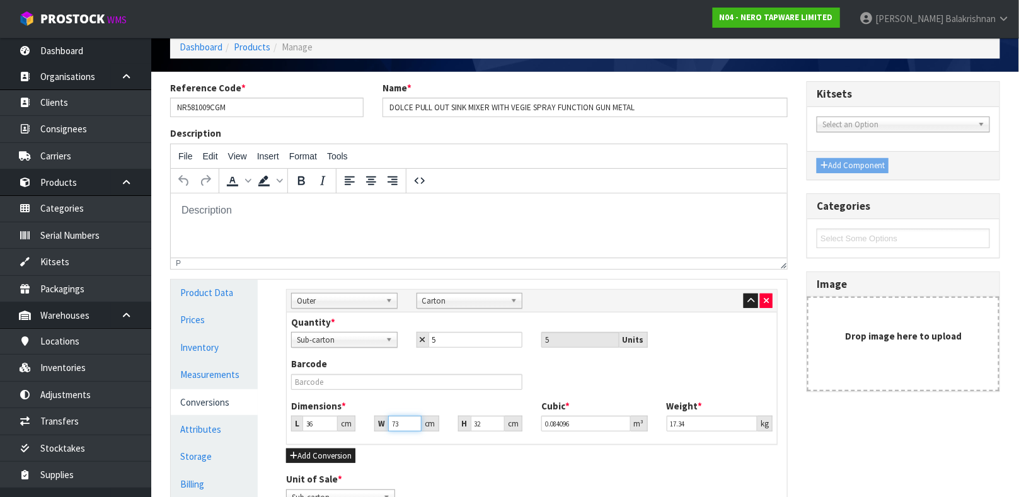
type input "73"
type input "3"
type input "0.007884"
type input "31"
type input "0.081468"
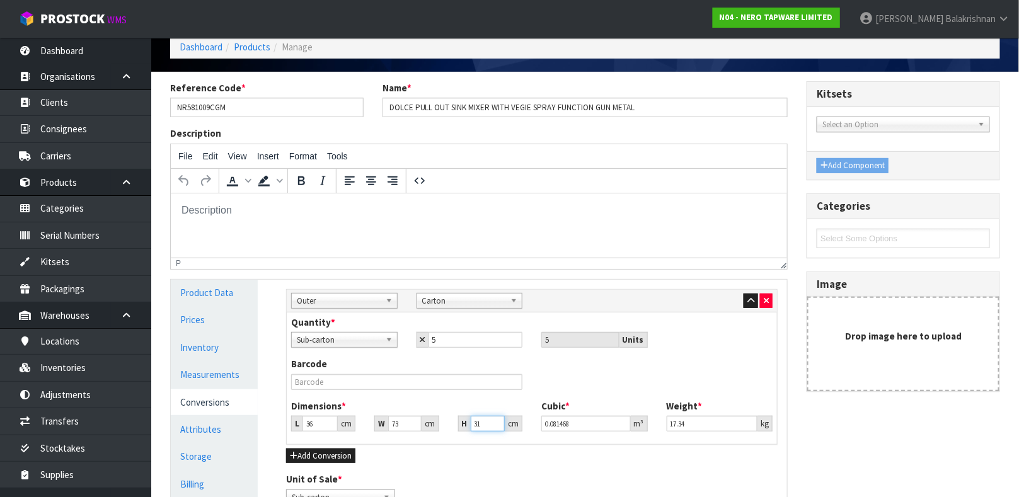
type input "31"
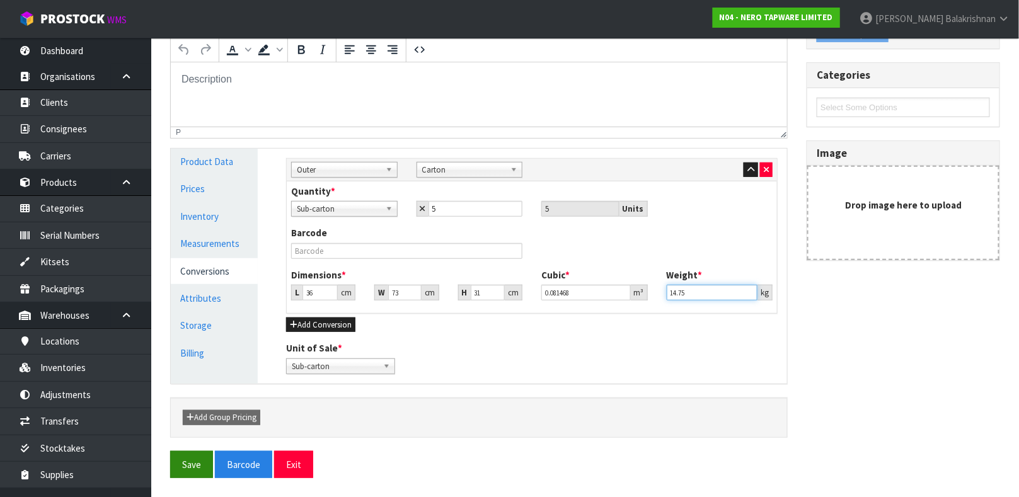
type input "14.75"
click at [192, 452] on button "Save" at bounding box center [191, 464] width 43 height 27
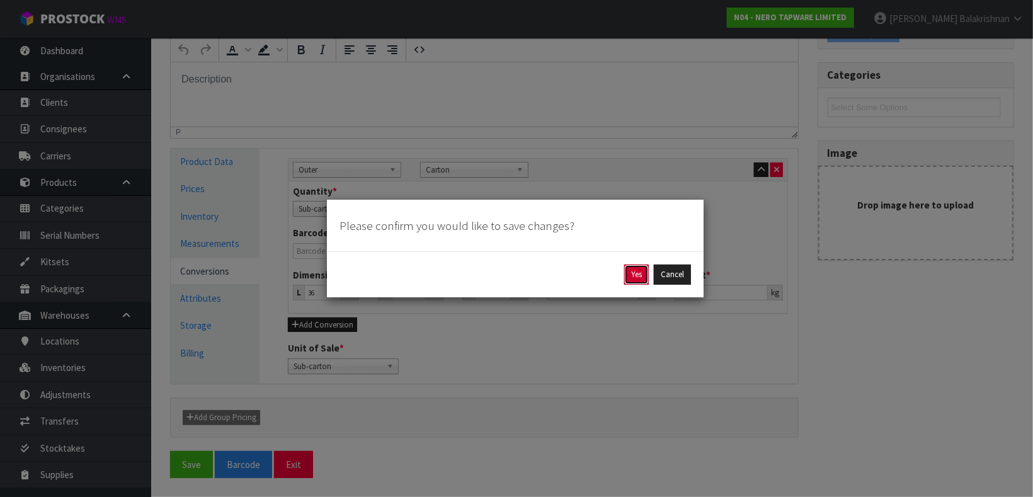
click at [636, 273] on button "Yes" at bounding box center [636, 275] width 25 height 20
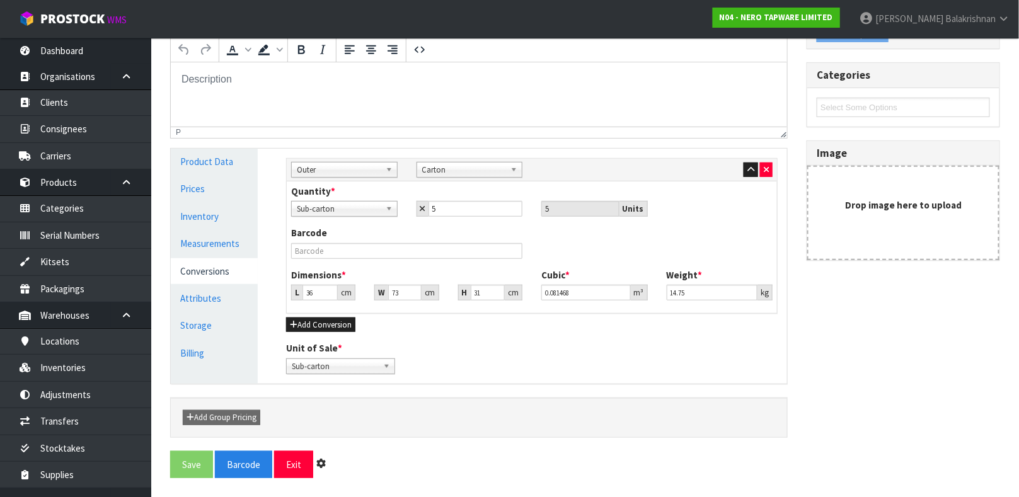
scroll to position [0, 0]
